Goal: Task Accomplishment & Management: Manage account settings

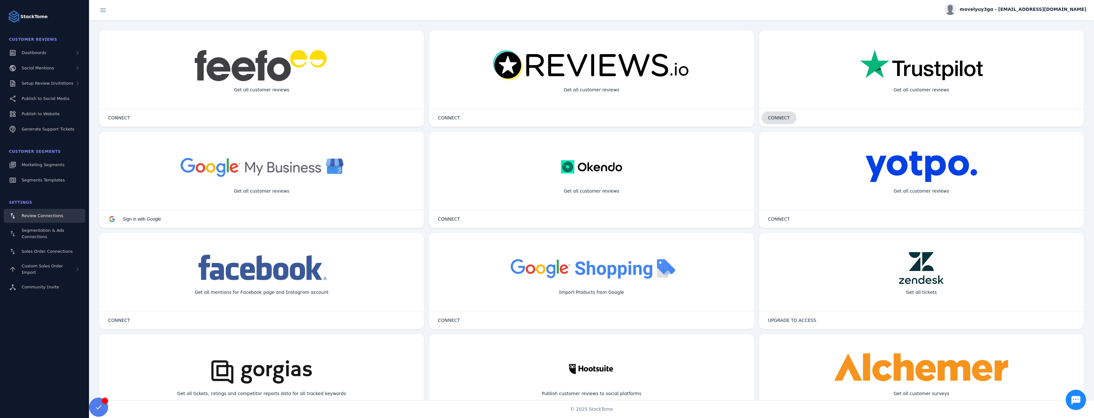
click at [790, 118] on span at bounding box center [779, 117] width 35 height 15
click at [23, 47] on div "Painéis" at bounding box center [44, 53] width 81 height 14
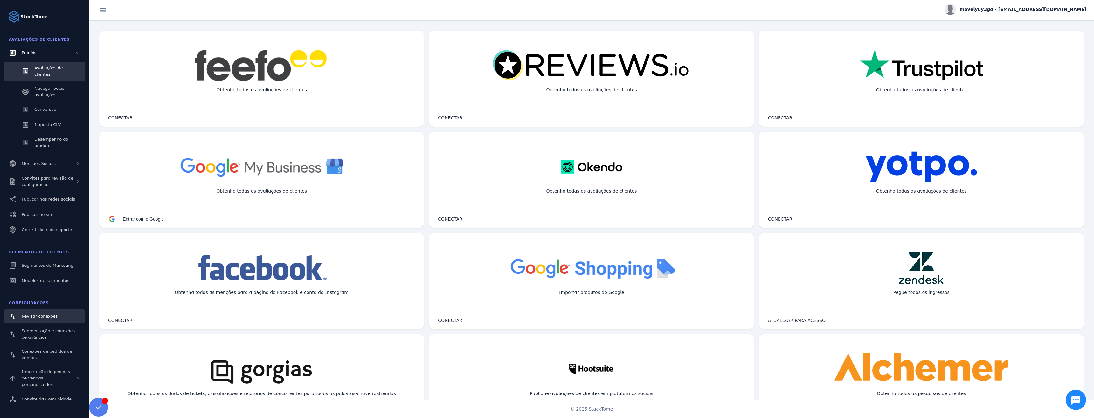
click at [62, 65] on link "Avaliações de clientes" at bounding box center [44, 71] width 81 height 19
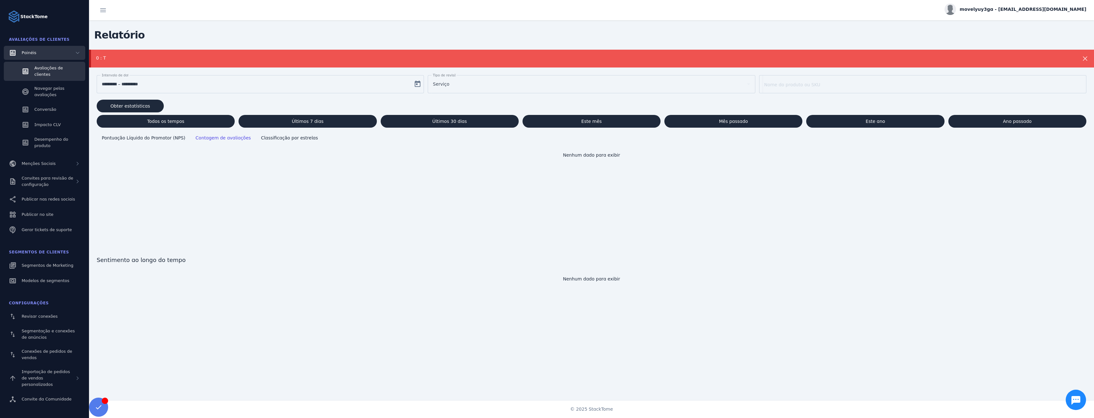
click at [30, 53] on font "Painéis" at bounding box center [29, 52] width 15 height 5
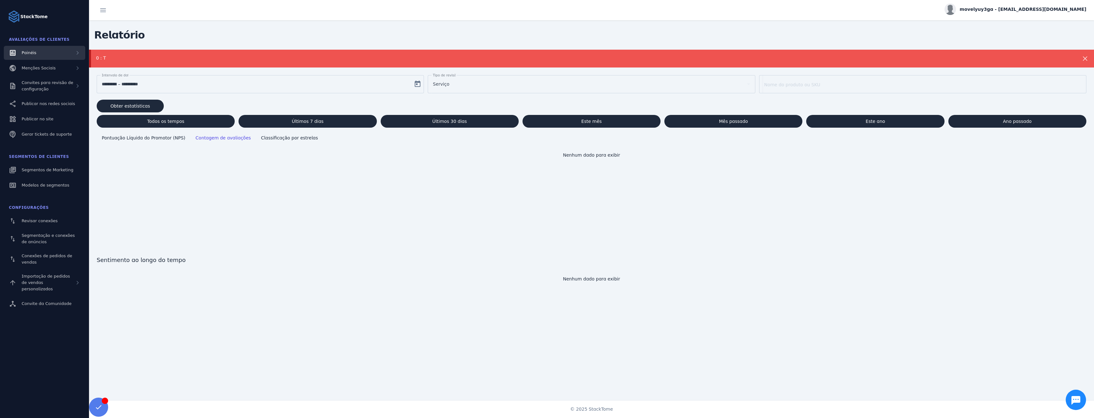
click at [30, 53] on font "Painéis" at bounding box center [29, 52] width 15 height 5
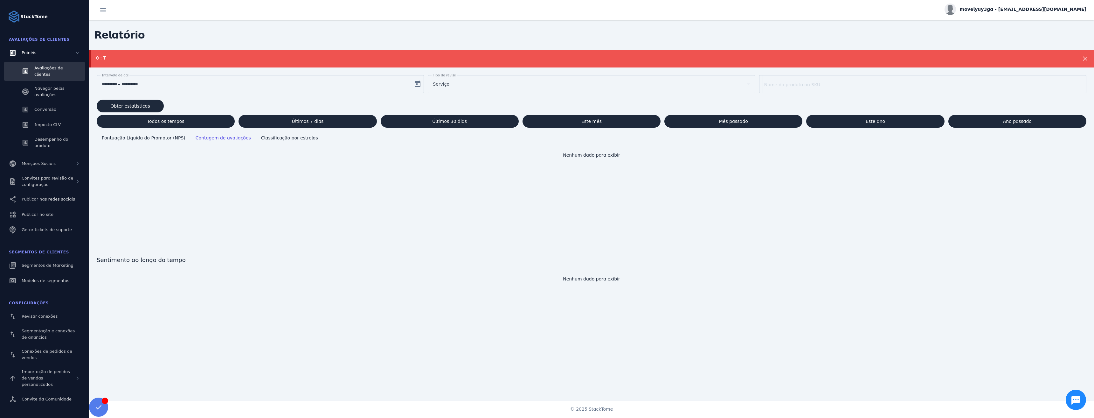
click at [34, 64] on link "Avaliações de clientes" at bounding box center [44, 71] width 81 height 19
click at [45, 87] on font "Navegar pelas avaliações" at bounding box center [49, 91] width 30 height 11
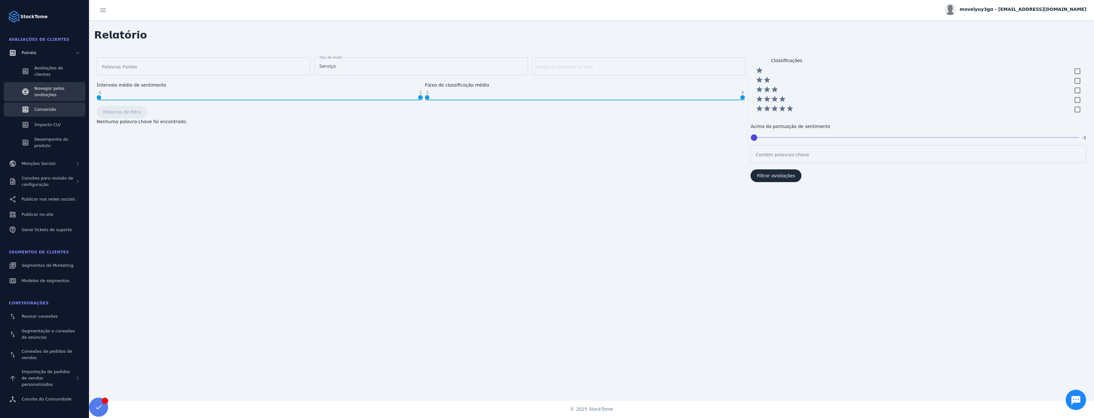
click at [58, 102] on link "Conversão" at bounding box center [44, 109] width 81 height 14
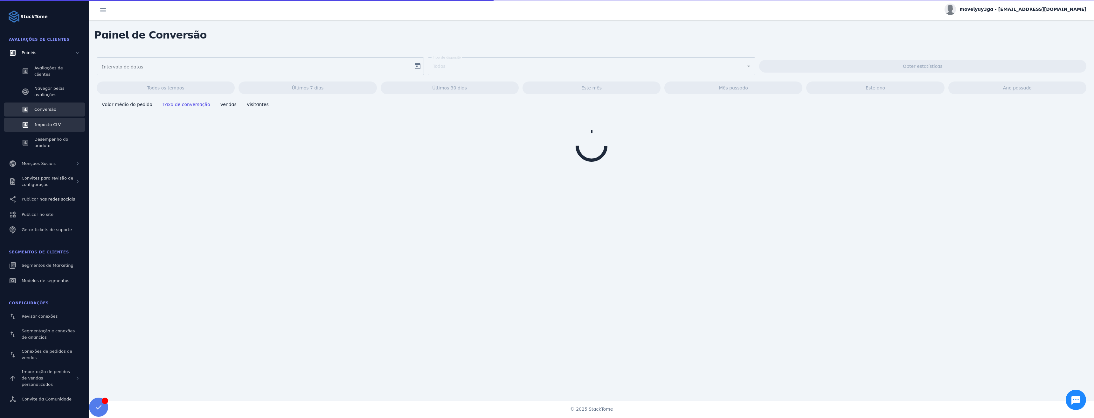
click at [49, 124] on link "Impacto CLV" at bounding box center [44, 125] width 81 height 14
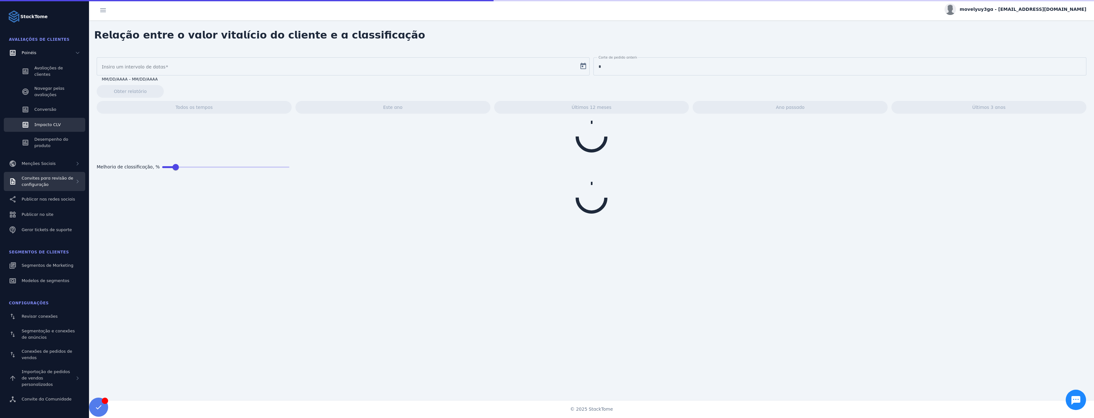
type input "**********"
click at [50, 177] on div "Convites para revisão de configuração" at bounding box center [48, 181] width 53 height 13
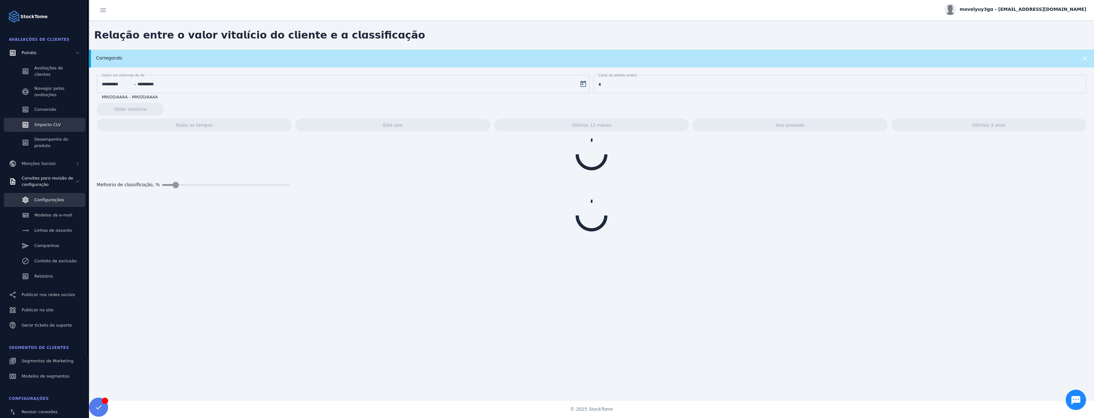
click at [44, 197] on font "Configurações" at bounding box center [49, 199] width 30 height 5
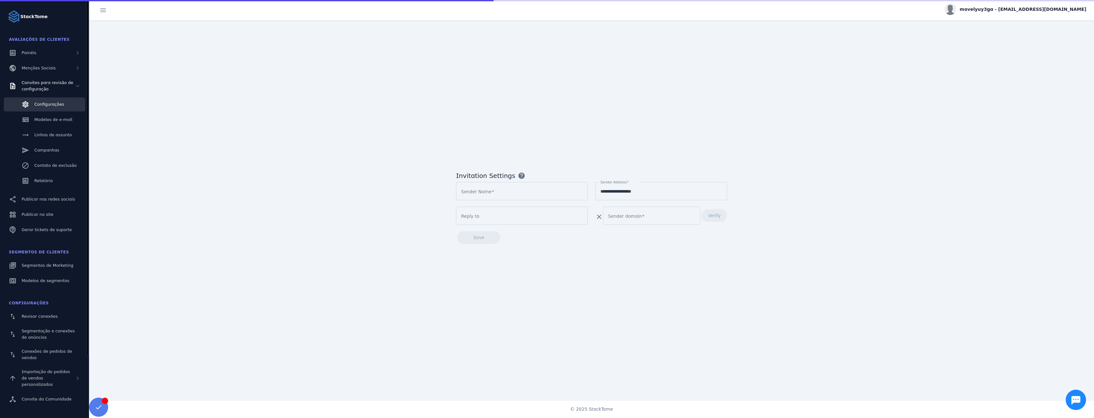
click at [26, 37] on font "Avaliações de clientes" at bounding box center [39, 39] width 61 height 4
click at [27, 19] on font "StackTome" at bounding box center [33, 16] width 27 height 5
type input "**********"
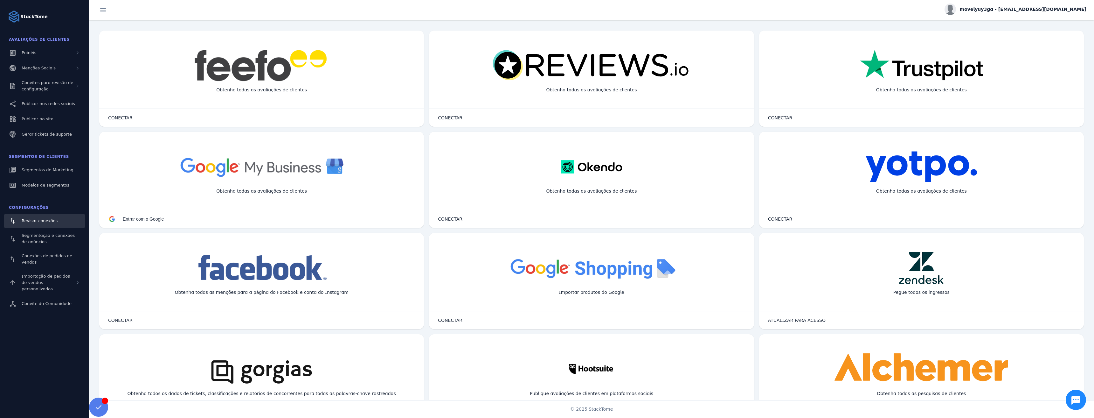
click at [886, 85] on div "Obtenha todas as avaliações de clientes" at bounding box center [921, 89] width 101 height 17
click at [777, 120] on font "CONECTAR" at bounding box center [780, 117] width 24 height 5
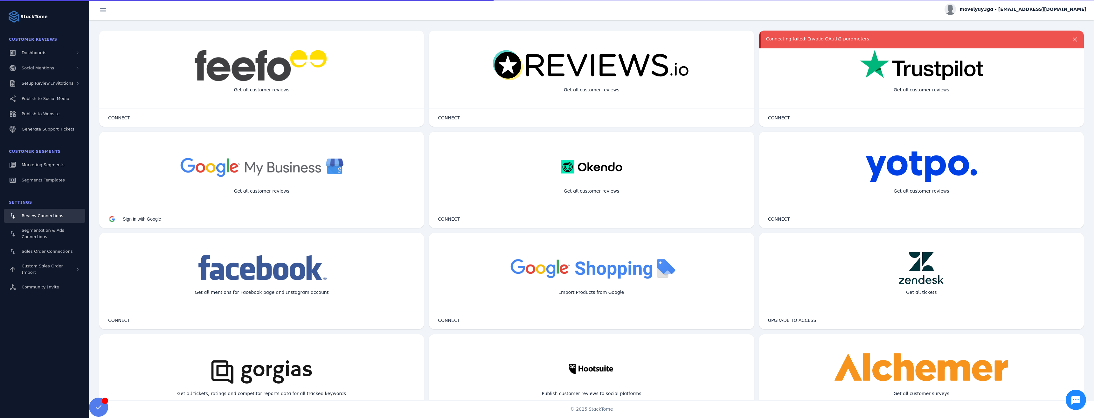
scroll to position [8, 0]
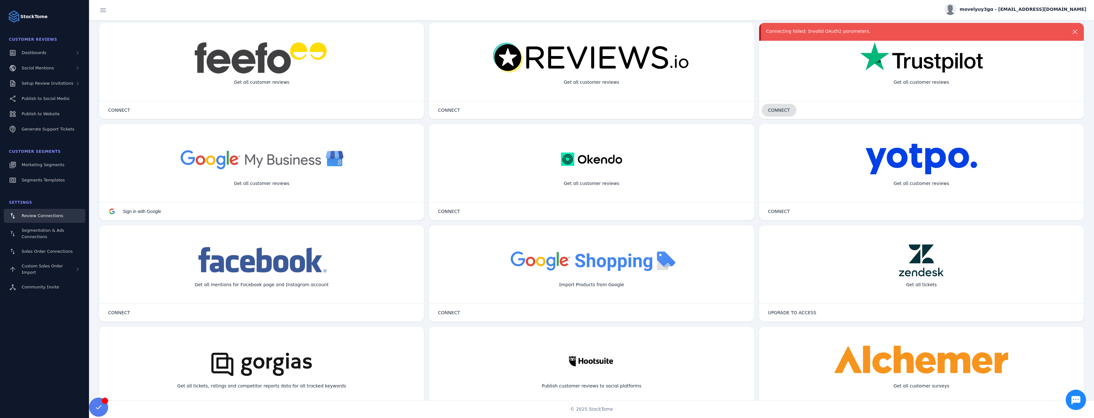
click at [769, 105] on span at bounding box center [779, 109] width 35 height 15
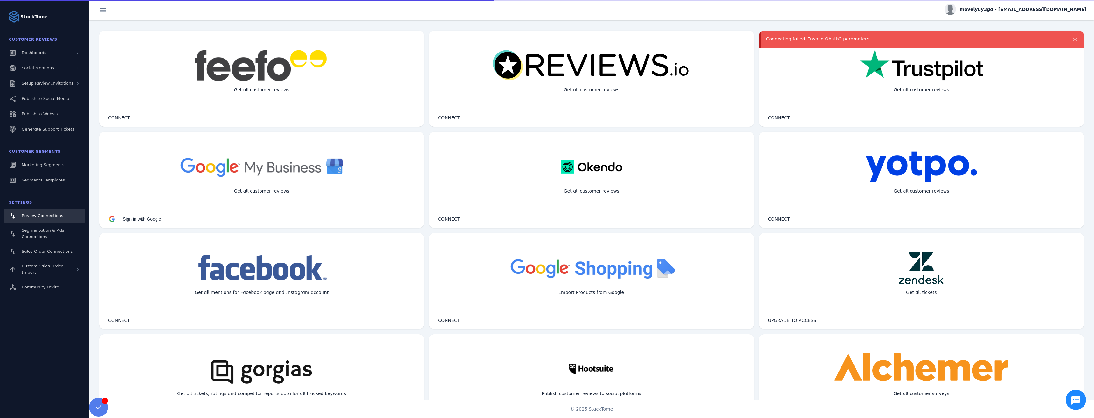
scroll to position [8, 0]
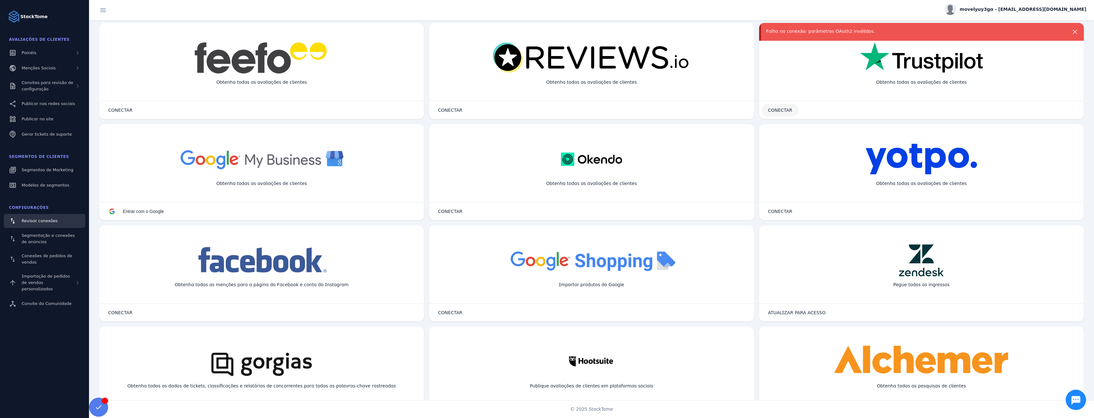
click at [784, 108] on font "CONECTAR" at bounding box center [780, 110] width 24 height 5
